Goal: Information Seeking & Learning: Learn about a topic

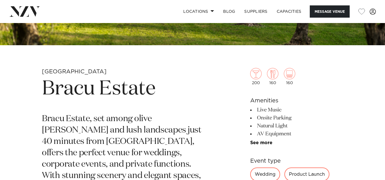
scroll to position [160, 0]
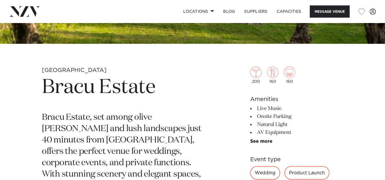
click at [276, 98] on h6 "Amenities" at bounding box center [296, 99] width 93 height 9
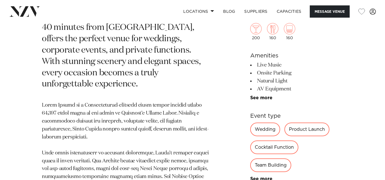
scroll to position [274, 0]
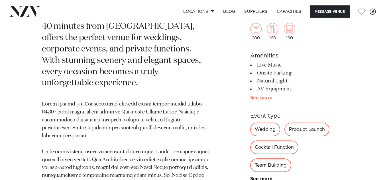
click at [259, 97] on link "See more" at bounding box center [272, 98] width 44 height 5
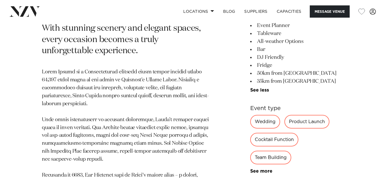
scroll to position [307, 0]
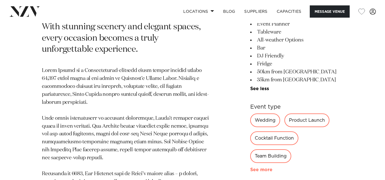
click at [257, 168] on link "See more" at bounding box center [272, 170] width 44 height 5
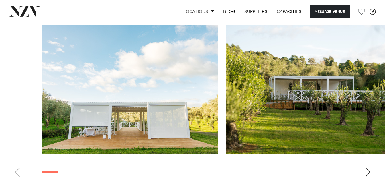
scroll to position [718, 0]
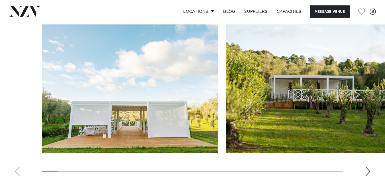
click at [369, 172] on div "Next slide" at bounding box center [368, 171] width 6 height 9
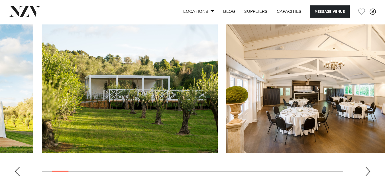
click at [369, 172] on div "Next slide" at bounding box center [368, 171] width 6 height 9
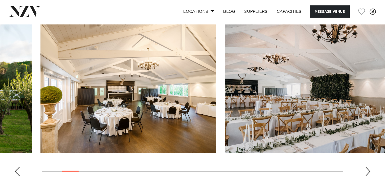
click at [361, 176] on swiper-container at bounding box center [192, 103] width 385 height 156
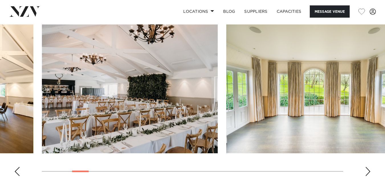
click at [361, 176] on swiper-container at bounding box center [192, 103] width 385 height 156
click at [93, 70] on img "4 / 30" at bounding box center [130, 89] width 176 height 129
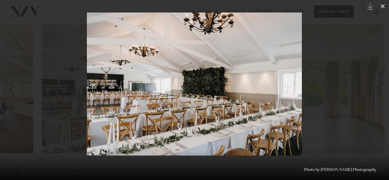
click at [383, 7] on icon at bounding box center [383, 6] width 4 height 4
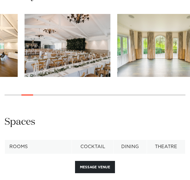
click at [89, 75] on img "4 / 30" at bounding box center [68, 45] width 86 height 63
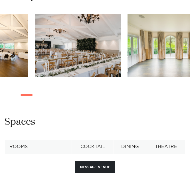
click at [65, 79] on swiper-container at bounding box center [95, 59] width 190 height 90
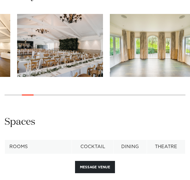
click at [56, 51] on img "4 / 30" at bounding box center [60, 45] width 86 height 63
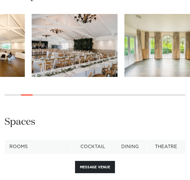
click at [68, 42] on img "4 / 30" at bounding box center [75, 45] width 86 height 63
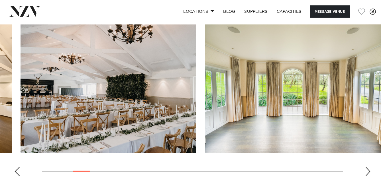
click at [113, 61] on img "4 / 30" at bounding box center [109, 89] width 176 height 129
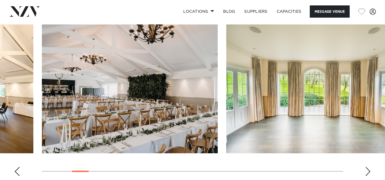
click at [113, 61] on img "4 / 30" at bounding box center [130, 89] width 176 height 129
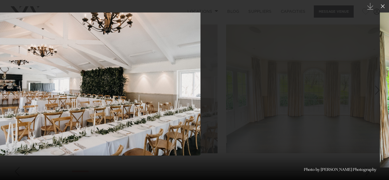
drag, startPoint x: 179, startPoint y: 63, endPoint x: 77, endPoint y: -10, distance: 125.1
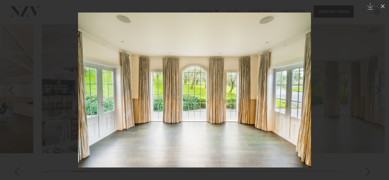
click at [343, 45] on div at bounding box center [194, 90] width 389 height 180
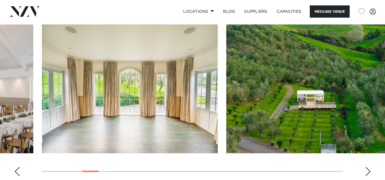
click at [287, 80] on img "6 / 30" at bounding box center [314, 89] width 176 height 129
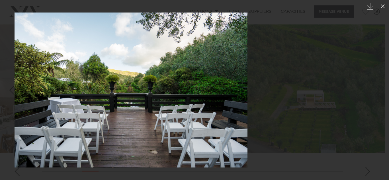
drag, startPoint x: 163, startPoint y: 78, endPoint x: 0, endPoint y: 64, distance: 164.0
click at [15, 64] on img at bounding box center [131, 90] width 233 height 155
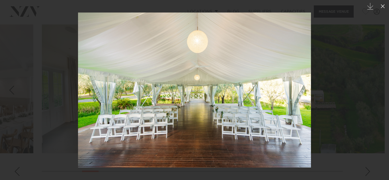
click at [374, 56] on div at bounding box center [194, 90] width 389 height 180
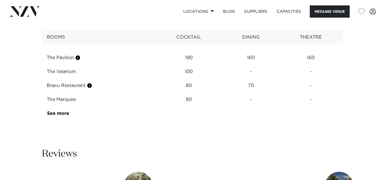
scroll to position [915, 0]
click at [56, 111] on td "See more" at bounding box center [69, 114] width 54 height 14
click at [56, 117] on td "See more" at bounding box center [69, 114] width 54 height 14
click at [55, 114] on link "See more" at bounding box center [69, 114] width 44 height 5
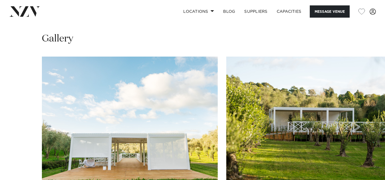
scroll to position [661, 0]
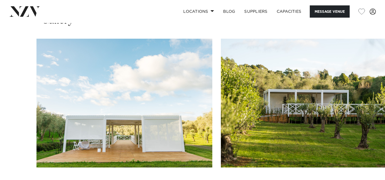
click at [147, 94] on img "1 / 30" at bounding box center [124, 103] width 176 height 129
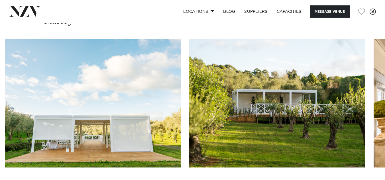
click at [106, 89] on img "1 / 30" at bounding box center [93, 103] width 176 height 129
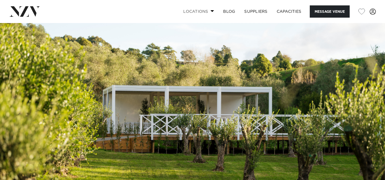
click at [202, 9] on link "Locations" at bounding box center [199, 11] width 40 height 12
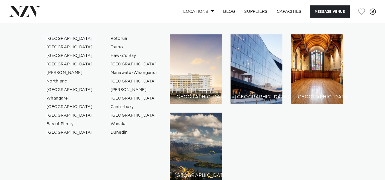
click at [53, 38] on link "[GEOGRAPHIC_DATA]" at bounding box center [70, 38] width 56 height 9
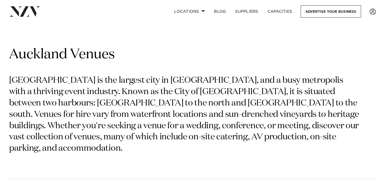
click at [156, 61] on h1 "Auckland Venues" at bounding box center [192, 55] width 367 height 18
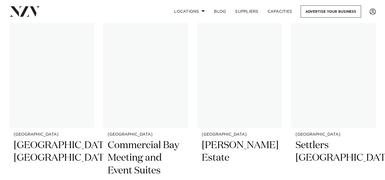
scroll to position [1653, 0]
